Goal: Navigation & Orientation: Understand site structure

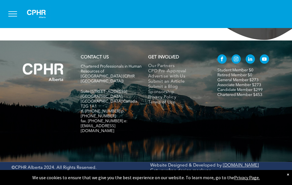
scroll to position [1070, 0]
